Goal: Information Seeking & Learning: Learn about a topic

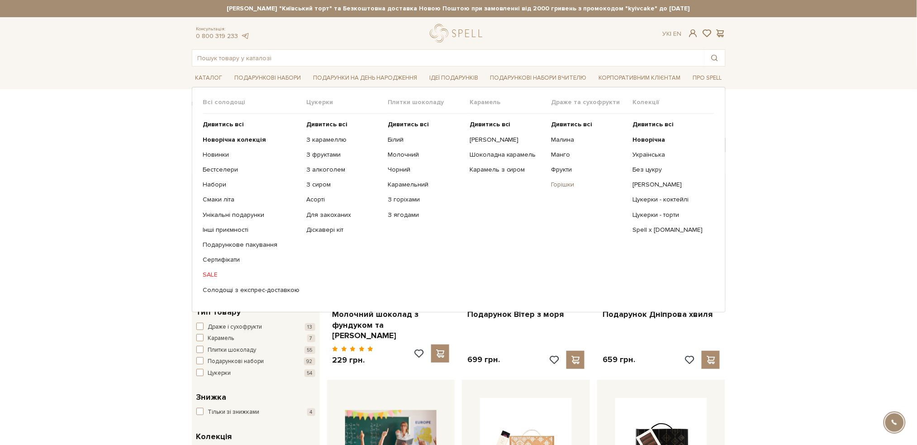
click at [560, 183] on link "Горішки" at bounding box center [588, 184] width 75 height 8
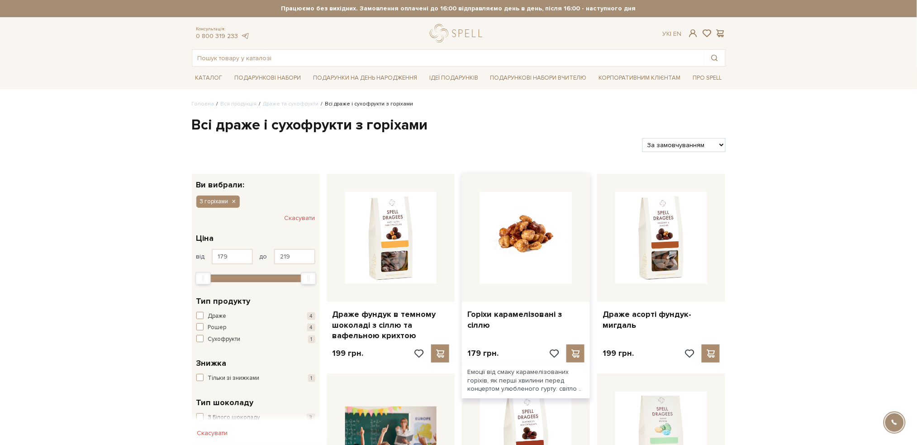
drag, startPoint x: 502, startPoint y: 314, endPoint x: 488, endPoint y: 260, distance: 56.5
click at [488, 260] on img at bounding box center [526, 238] width 92 height 92
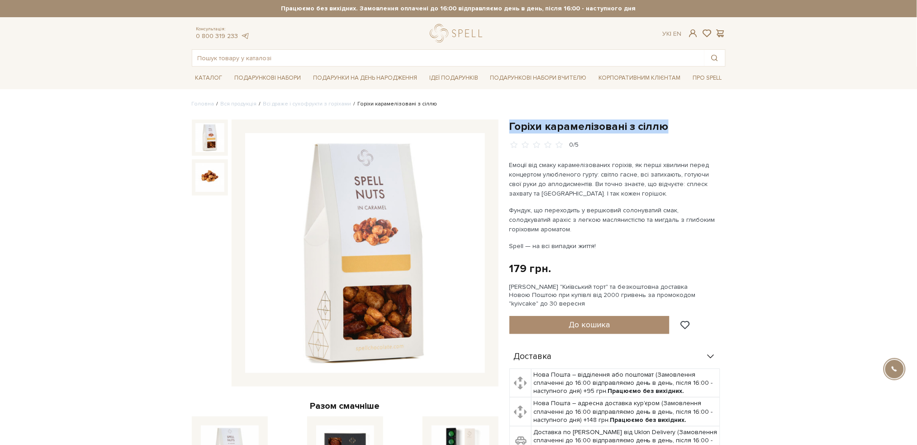
drag, startPoint x: 668, startPoint y: 131, endPoint x: 512, endPoint y: 120, distance: 156.4
click at [512, 120] on h1 "Горіхи карамелізовані з сіллю" at bounding box center [617, 126] width 216 height 14
copy h1 "Горіхи карамелізовані з сіллю"
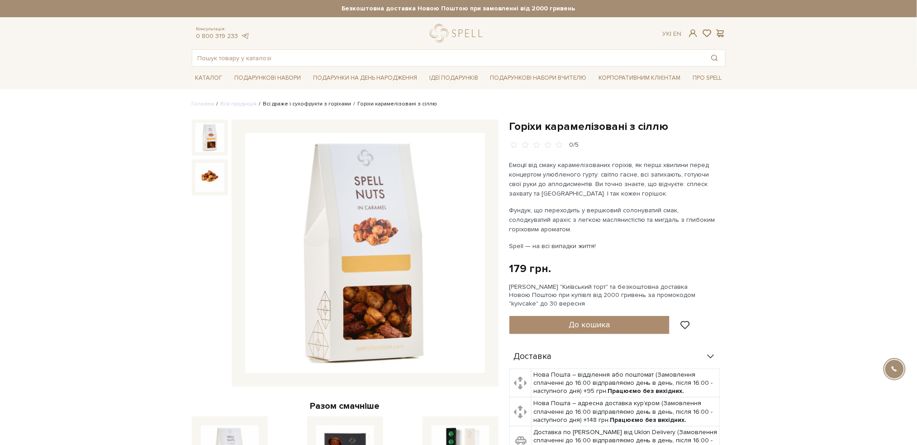
click at [292, 103] on link "Всі драже і сухофрукти з горіхами" at bounding box center [307, 103] width 88 height 7
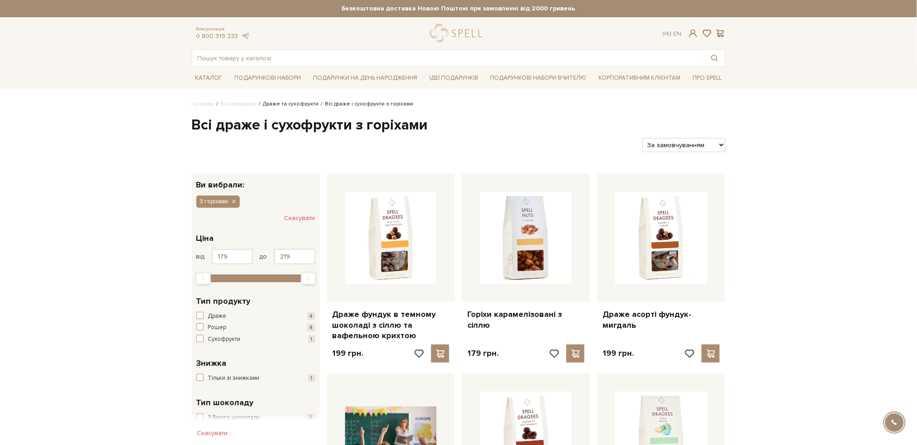
click at [290, 107] on link "Драже та сухофрукти" at bounding box center [291, 103] width 56 height 7
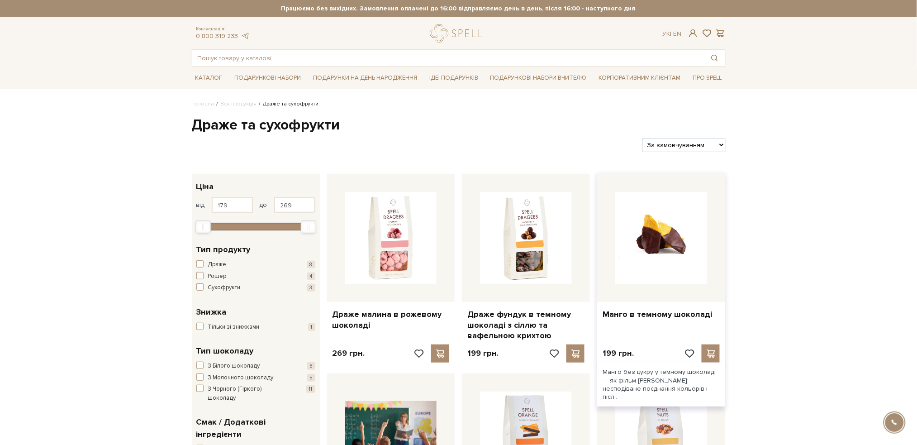
click at [680, 246] on img at bounding box center [661, 238] width 92 height 92
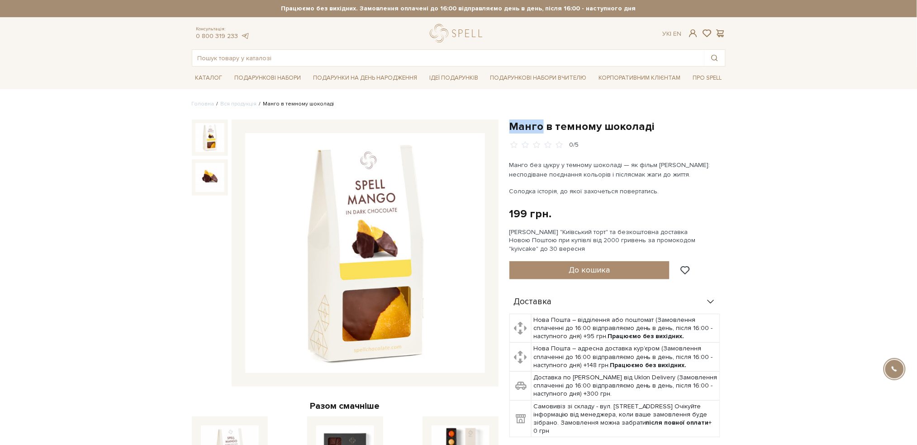
drag, startPoint x: 511, startPoint y: 129, endPoint x: 543, endPoint y: 124, distance: 32.6
click at [543, 124] on h1 "Манго в темному шоколаді" at bounding box center [617, 126] width 216 height 14
